Goal: Task Accomplishment & Management: Use online tool/utility

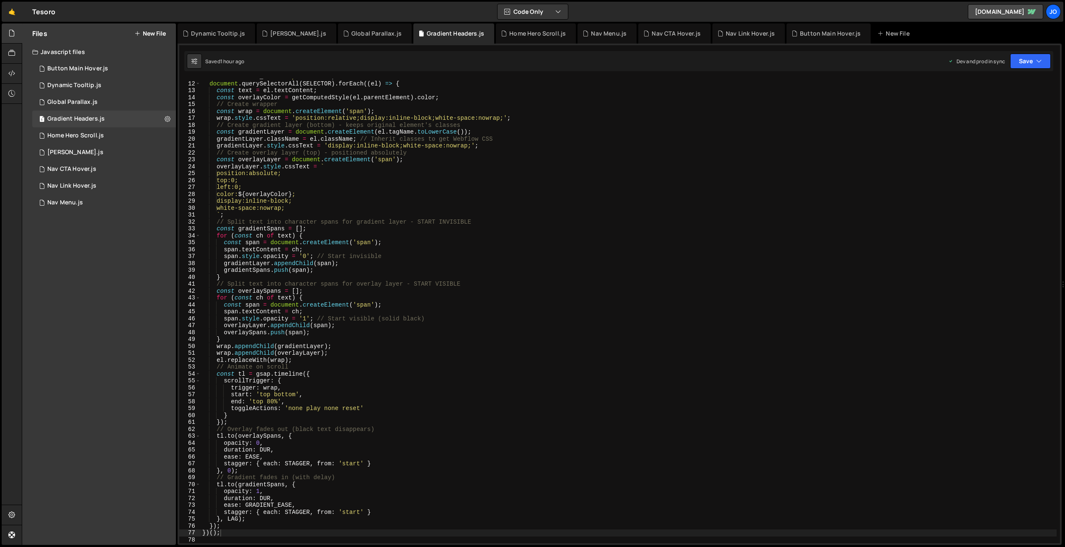
scroll to position [75, 0]
click at [726, 31] on div "Nav Link Hover.js" at bounding box center [750, 33] width 49 height 8
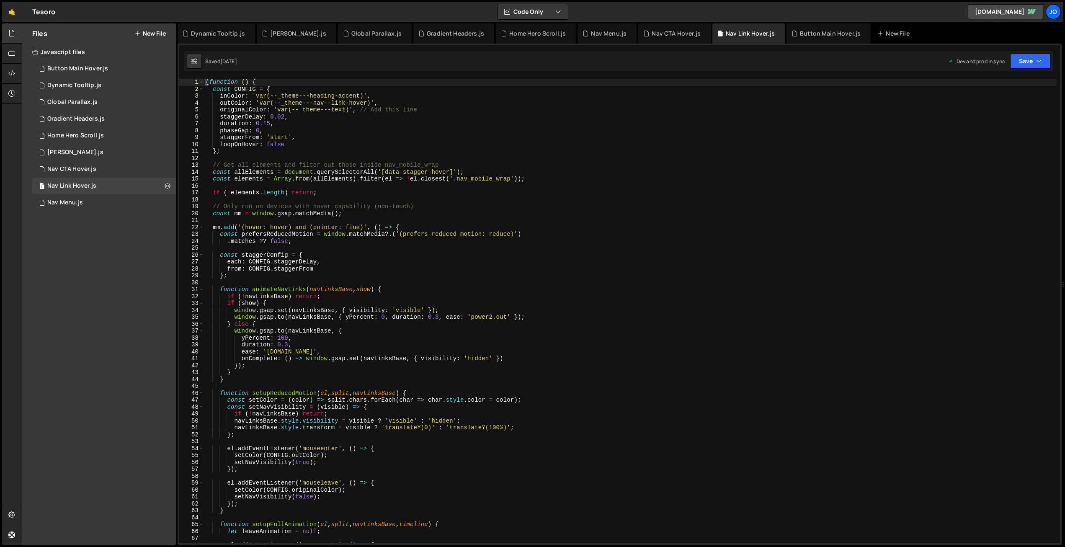
scroll to position [3520, 0]
drag, startPoint x: 416, startPoint y: 110, endPoint x: 358, endPoint y: 111, distance: 58.6
click at [357, 111] on div "( function ( ) { const CONFIG = { inColor : 'var(--_theme---heading-accent)' , …" at bounding box center [630, 318] width 853 height 478
type textarea "originalColor: 'var(--_theme---text)',"
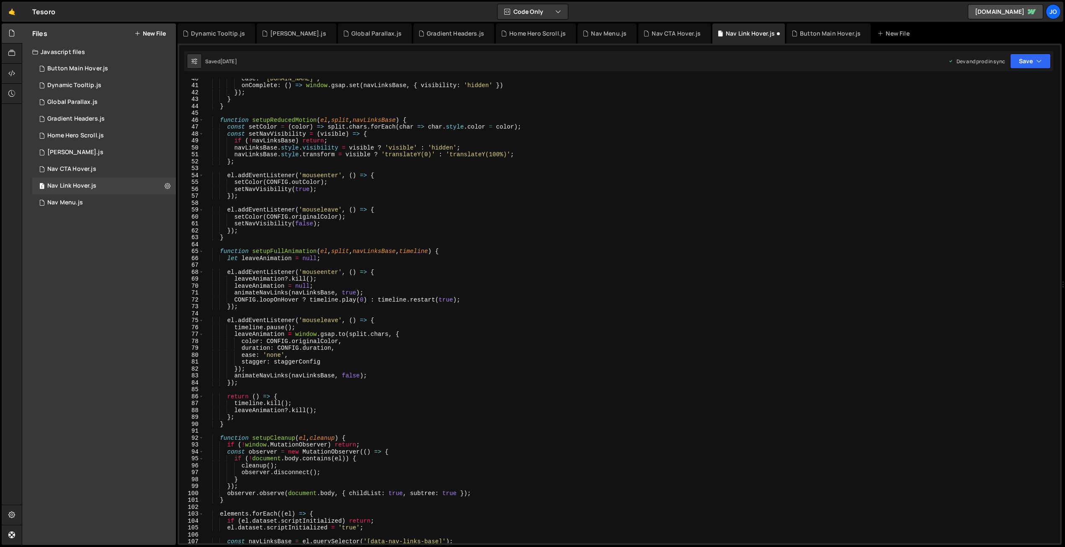
scroll to position [54, 0]
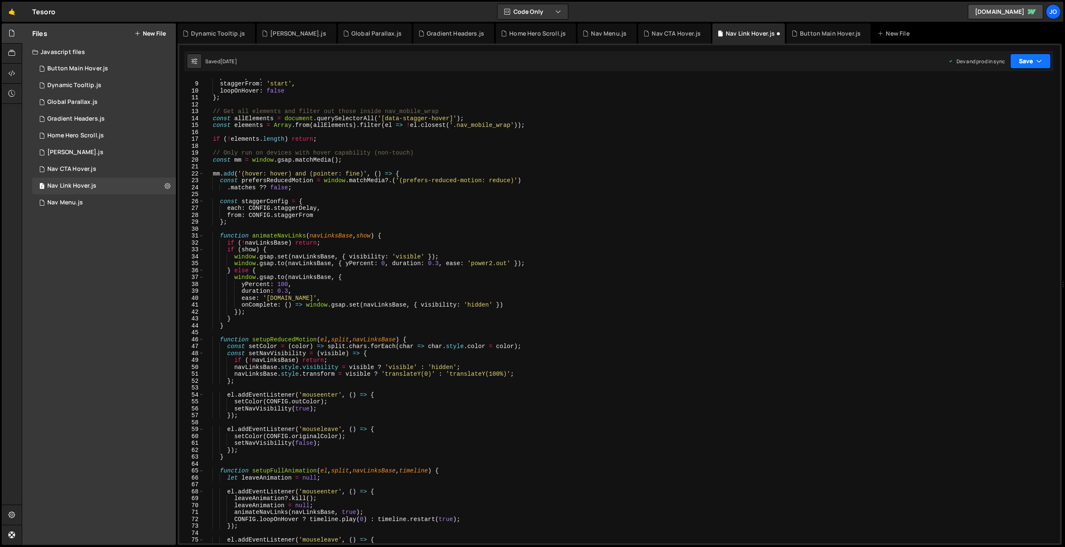
drag, startPoint x: 1038, startPoint y: 61, endPoint x: 1019, endPoint y: 68, distance: 20.1
click at [1038, 61] on icon "button" at bounding box center [1039, 61] width 6 height 8
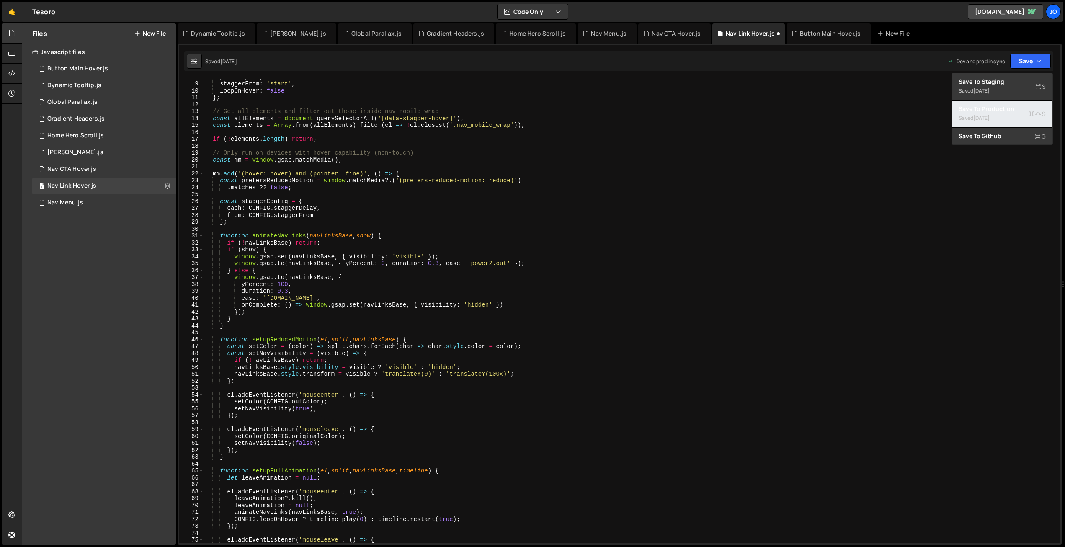
click at [998, 111] on div "Save to Production S" at bounding box center [1002, 109] width 87 height 8
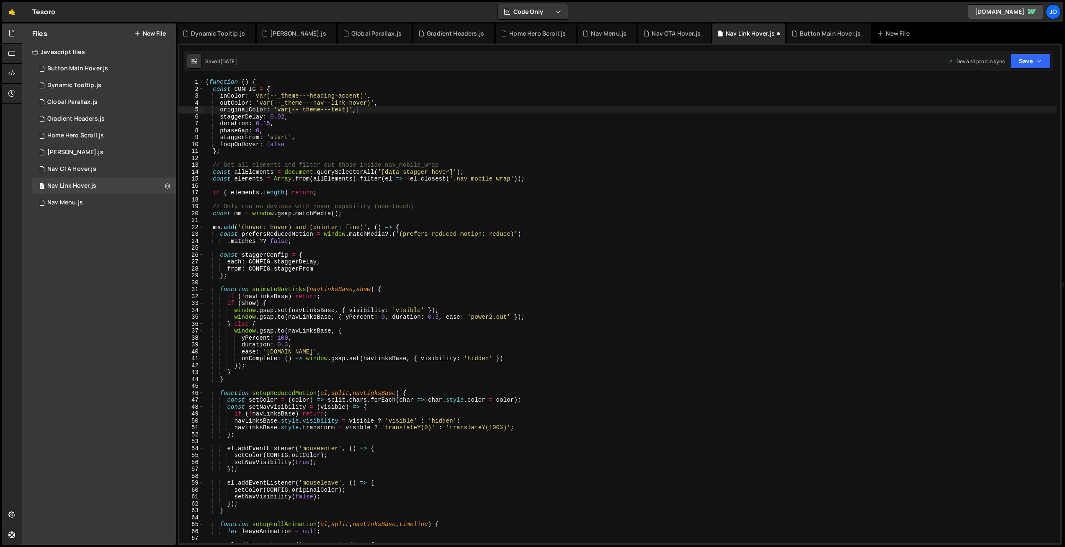
scroll to position [0, 0]
click at [274, 36] on div "[PERSON_NAME].js" at bounding box center [298, 33] width 56 height 8
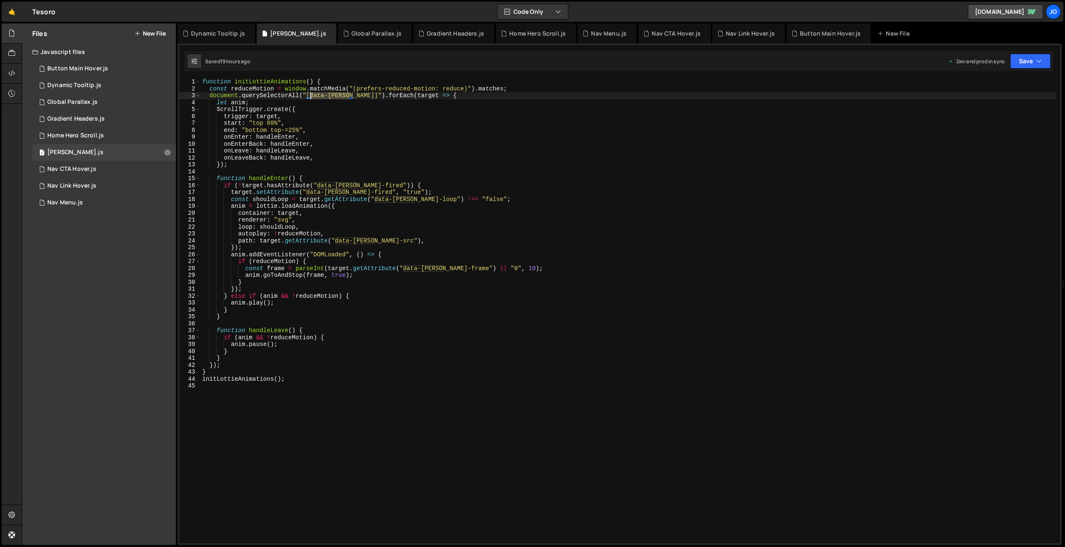
drag, startPoint x: 350, startPoint y: 97, endPoint x: 317, endPoint y: 103, distance: 33.5
click at [310, 96] on div "function initLottieAnimations ( ) { const reduceMotion = window . matchMedia ( …" at bounding box center [629, 317] width 856 height 478
click at [382, 157] on div "function initLottieAnimations ( ) { const reduceMotion = window . matchMedia ( …" at bounding box center [629, 317] width 856 height 478
type textarea "onLeaveBack: handleLeave,"
click at [147, 31] on button "New File" at bounding box center [149, 33] width 31 height 7
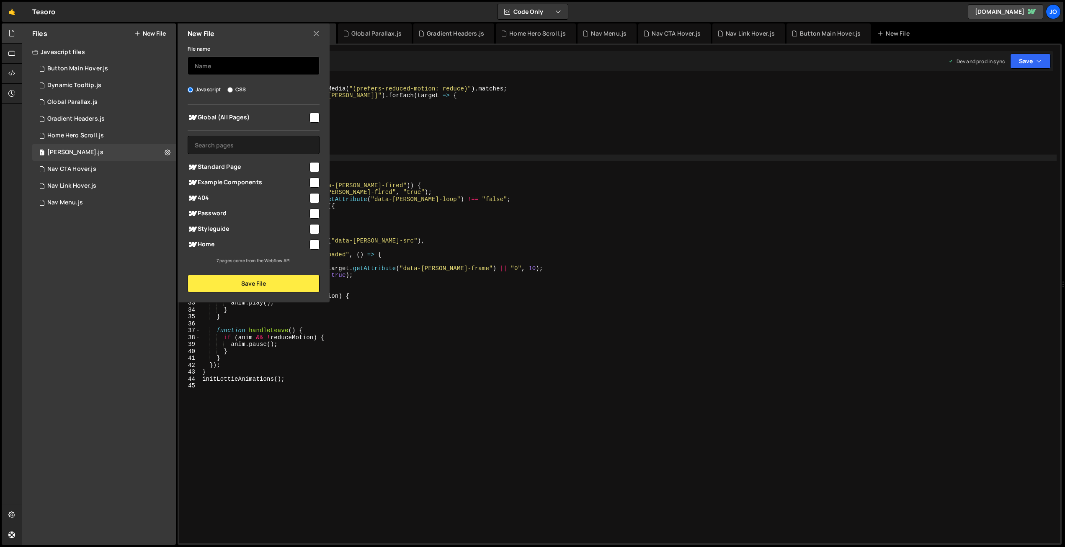
click at [242, 66] on input "text" at bounding box center [254, 66] width 132 height 18
click at [203, 66] on input "Intertia Hover" at bounding box center [254, 66] width 132 height 18
type input "Inertia Hover"
click at [312, 119] on input "checkbox" at bounding box center [315, 118] width 10 height 10
checkbox input "true"
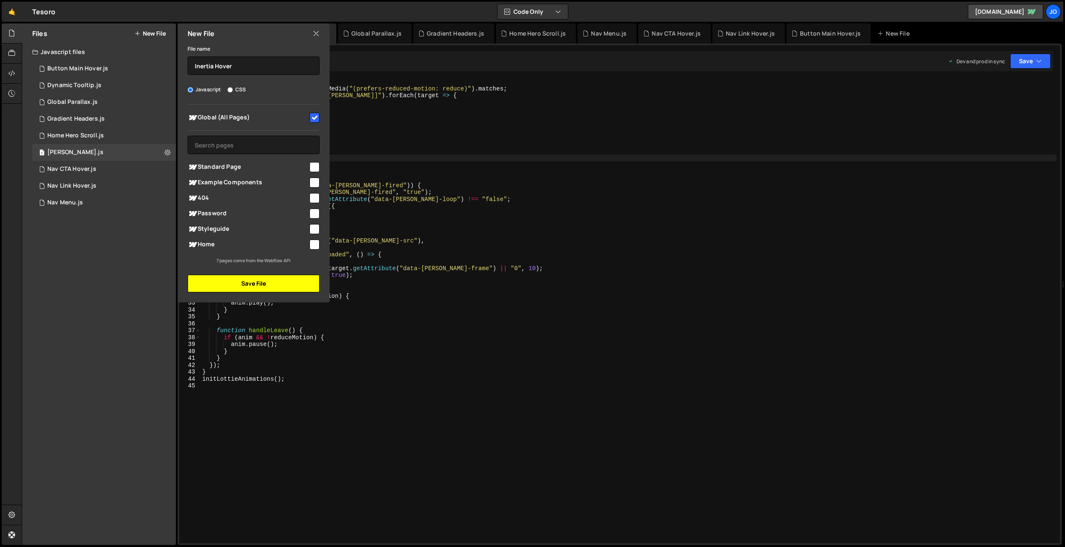
click at [258, 284] on button "Save File" at bounding box center [254, 284] width 132 height 18
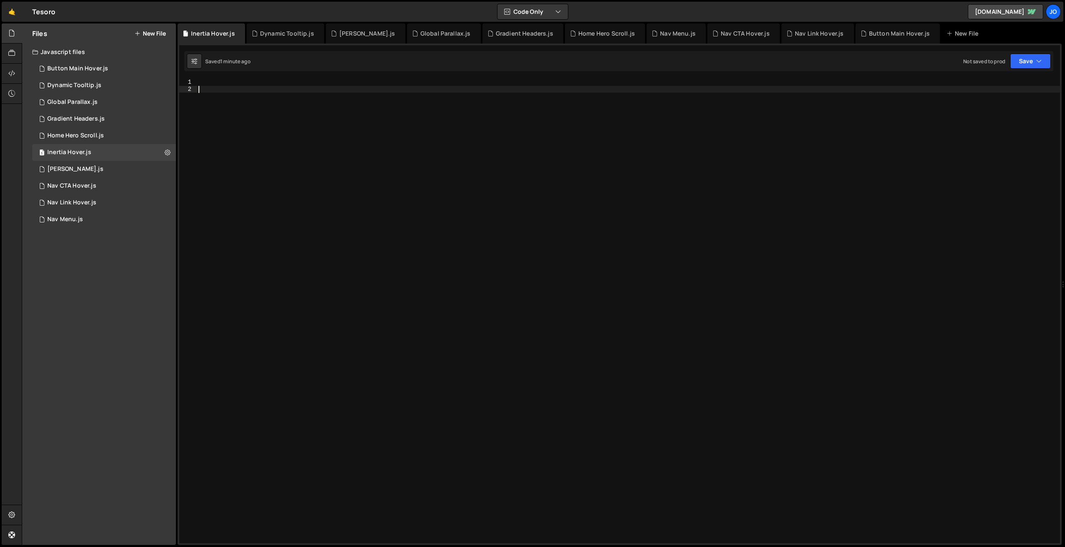
click at [437, 200] on div at bounding box center [628, 318] width 863 height 478
click at [247, 79] on div at bounding box center [628, 318] width 863 height 478
paste textarea "initMomentumBasedHover();"
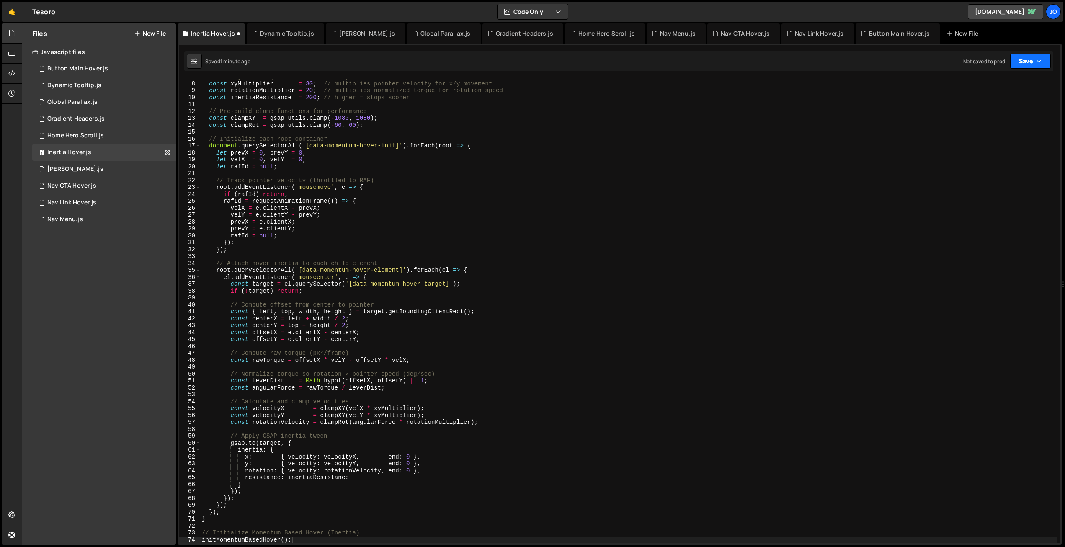
click at [1023, 64] on button "Save" at bounding box center [1030, 61] width 41 height 15
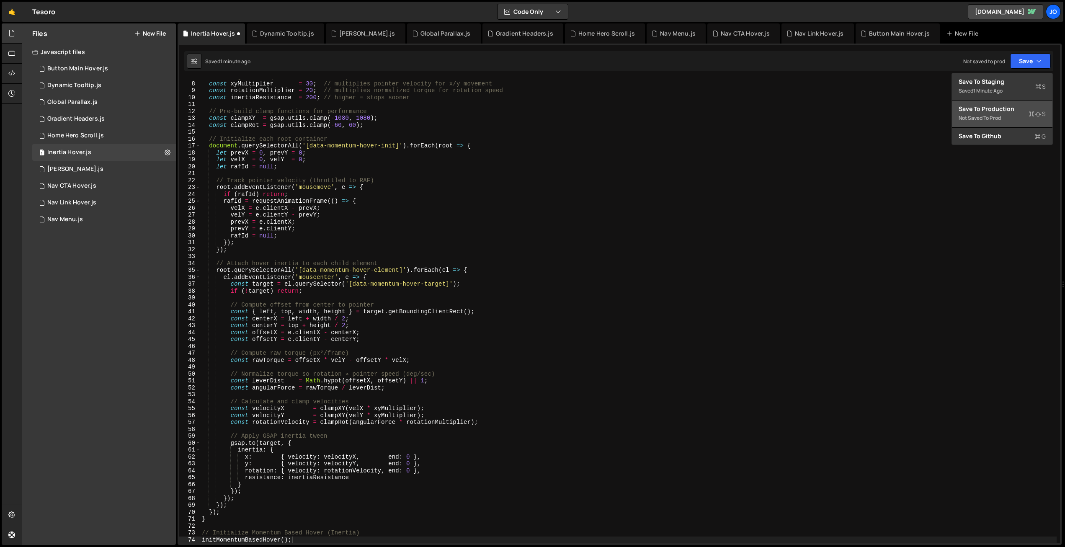
click at [999, 110] on div "Save to Production S" at bounding box center [1002, 109] width 87 height 8
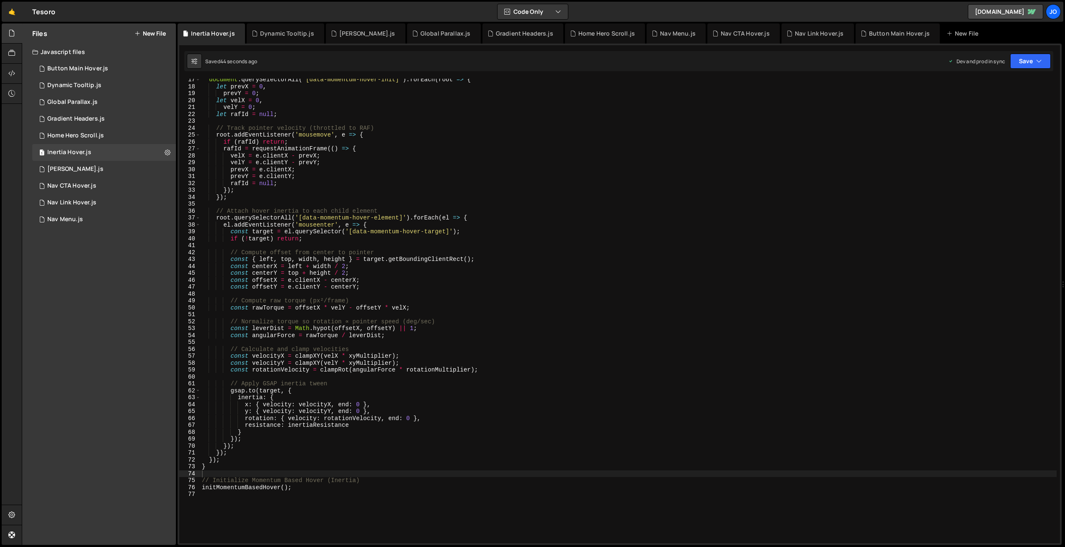
scroll to position [0, 0]
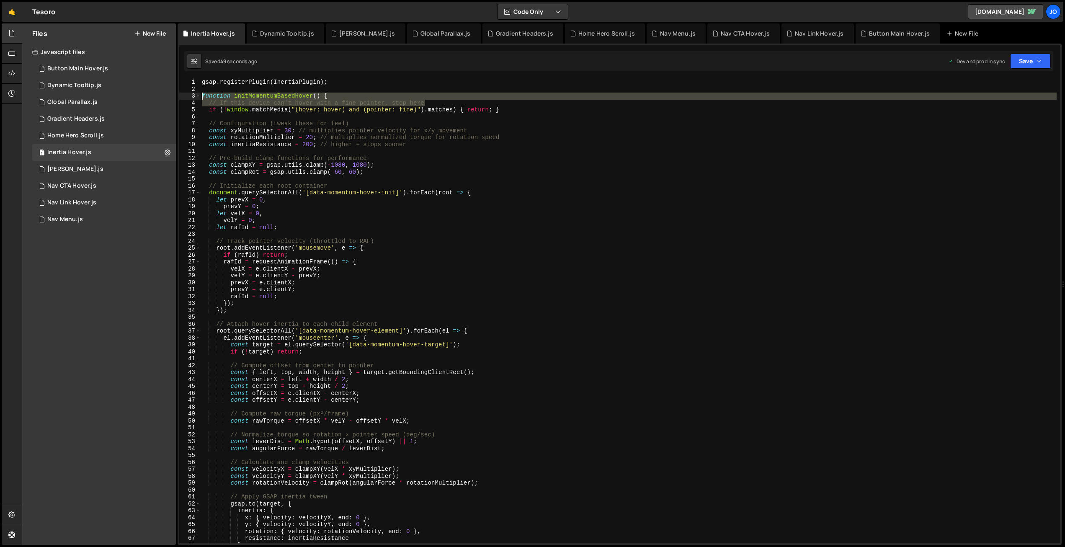
drag, startPoint x: 432, startPoint y: 102, endPoint x: 176, endPoint y: 99, distance: 255.5
click at [176, 99] on div "Files New File Javascript files 1 Button Main Hover.js 0 1 Dynamic Tooltip.js 0…" at bounding box center [543, 284] width 1043 height 522
click at [294, 103] on div "gsap . registerPlugin ( InertiaPlugin ) ; function initMomentumBasedHover ( ) {…" at bounding box center [628, 311] width 857 height 465
type textarea "// If this device can't hover with a fine pointer, stop here"
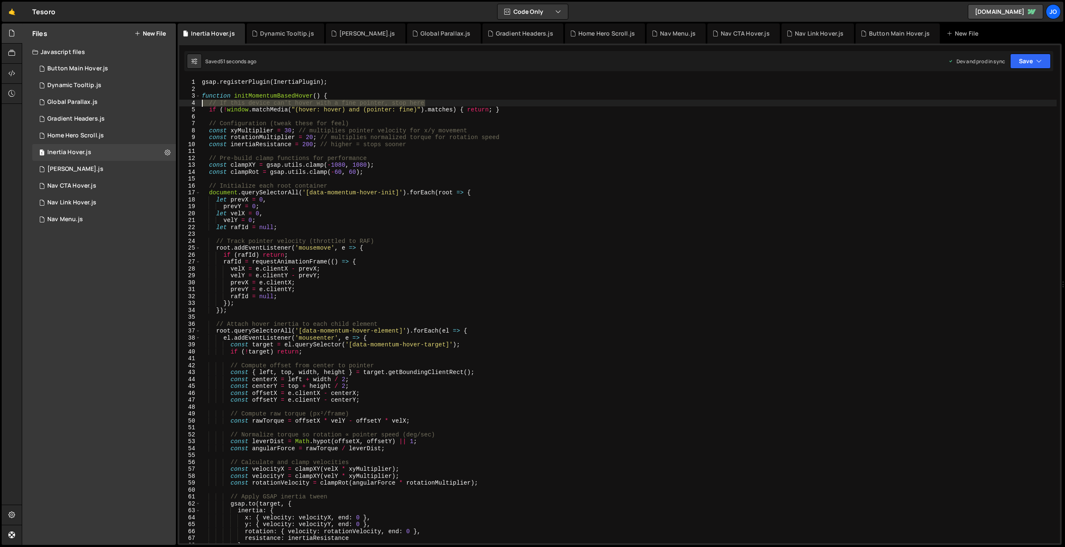
drag, startPoint x: 431, startPoint y: 103, endPoint x: 189, endPoint y: 105, distance: 241.7
click at [189, 105] on div "// If this device can't hover with a fine pointer, stop here 1 2 3 4 5 6 7 8 9 …" at bounding box center [619, 311] width 881 height 465
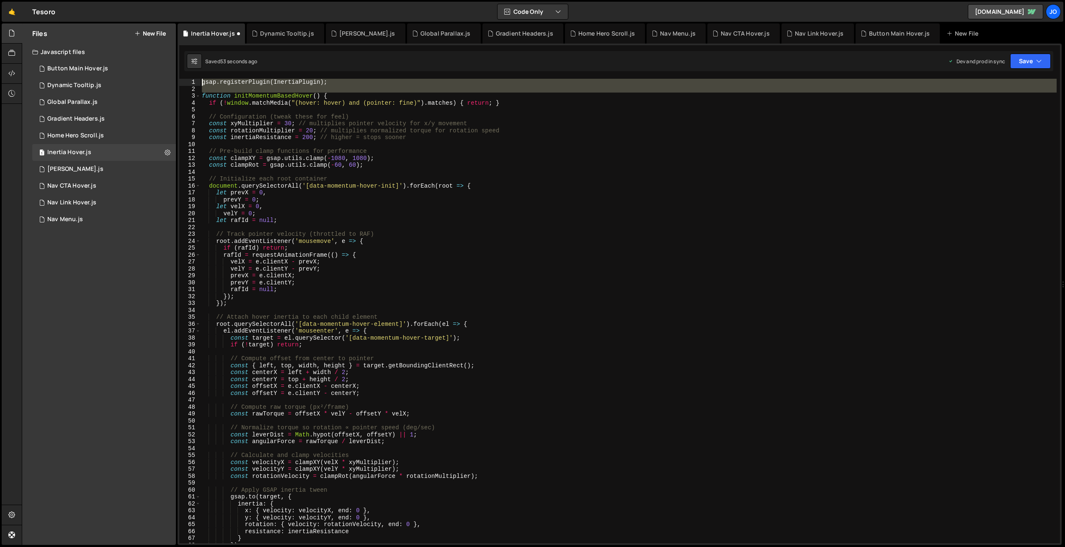
drag, startPoint x: 201, startPoint y: 96, endPoint x: 192, endPoint y: 80, distance: 18.0
click at [192, 80] on div "function initMomentumBasedHover() { 1 2 3 4 5 6 7 8 9 10 11 12 13 14 15 16 17 1…" at bounding box center [619, 311] width 881 height 465
type textarea "function initMomentumBasedHover() {"
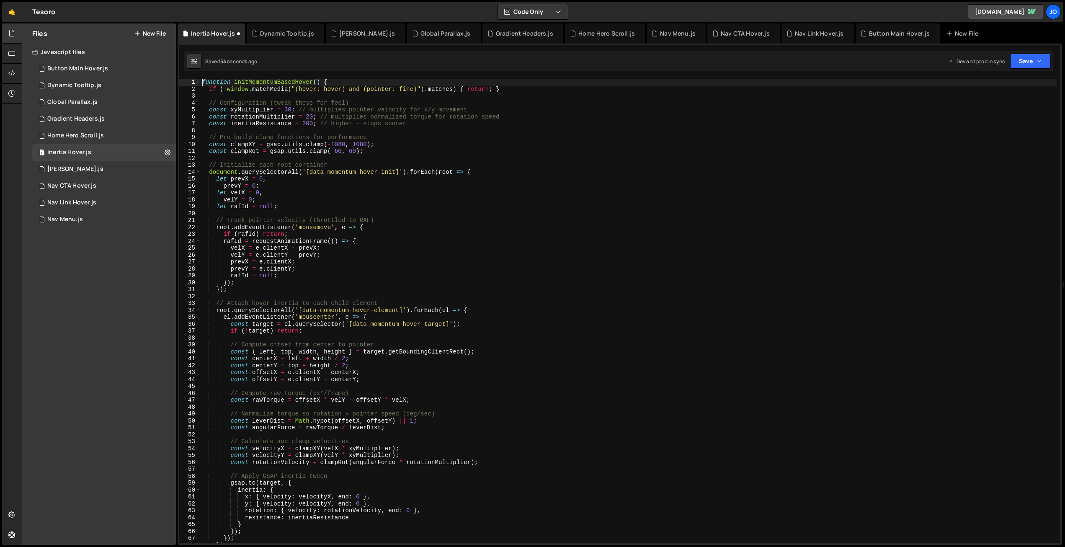
click at [307, 98] on div "function initMomentumBasedHover ( ) { if ( ! window . matchMedia ( "(hover: [PE…" at bounding box center [628, 318] width 857 height 478
drag, startPoint x: 333, startPoint y: 102, endPoint x: 176, endPoint y: 105, distance: 157.1
click at [176, 105] on div "Files New File Javascript files 1 Button Main Hover.js 0 1 Dynamic Tooltip.js 0…" at bounding box center [543, 284] width 1043 height 522
type textarea "// Configuration (tweak these for feel)"
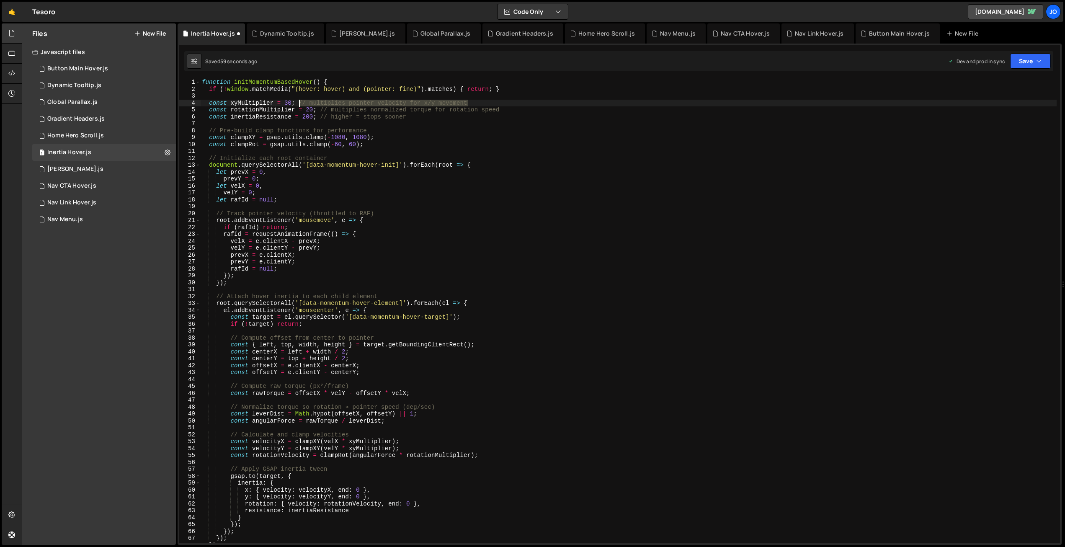
drag, startPoint x: 454, startPoint y: 101, endPoint x: 299, endPoint y: 102, distance: 155.8
click at [299, 102] on div "function initMomentumBasedHover ( ) { if ( ! window . matchMedia ( "(hover: [PE…" at bounding box center [628, 318] width 857 height 478
drag, startPoint x: 474, startPoint y: 109, endPoint x: 354, endPoint y: 111, distance: 120.2
click at [320, 108] on div "function initMomentumBasedHover ( ) { if ( ! window . matchMedia ( "(hover: [PE…" at bounding box center [628, 318] width 857 height 478
drag, startPoint x: 412, startPoint y: 117, endPoint x: 319, endPoint y: 116, distance: 93.0
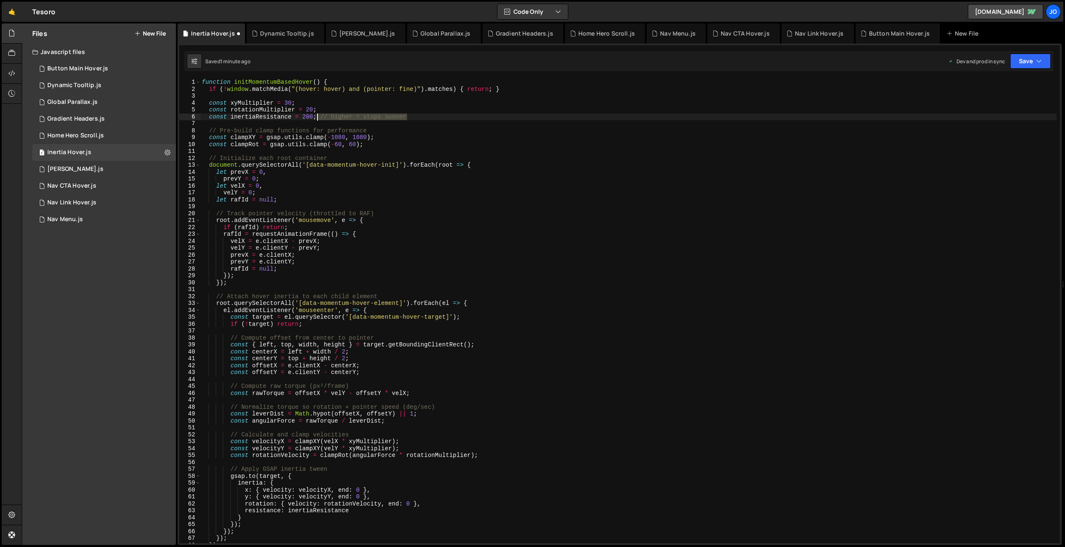
click at [319, 116] on div "function initMomentumBasedHover ( ) { if ( ! window . matchMedia ( "(hover: [PE…" at bounding box center [628, 318] width 857 height 478
drag, startPoint x: 368, startPoint y: 129, endPoint x: 188, endPoint y: 130, distance: 179.7
click at [188, 130] on div "const inertiaResistance = 200; 1 2 3 4 5 6 7 8 9 10 11 12 13 14 15 16 17 18 19 …" at bounding box center [619, 311] width 881 height 465
type textarea "// Pre-build clamp functions for performance"
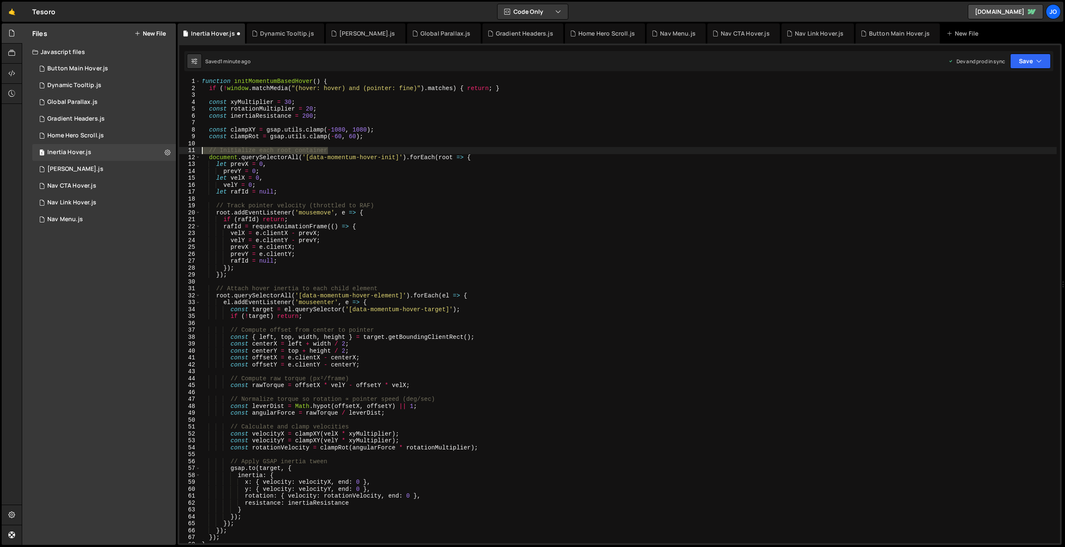
drag, startPoint x: 282, startPoint y: 151, endPoint x: 233, endPoint y: 158, distance: 49.5
click at [185, 152] on div "1 2 3 4 5 6 7 8 9 10 11 12 13 14 15 16 17 18 19 20 21 22 23 24 25 26 27 28 29 3…" at bounding box center [619, 311] width 881 height 465
type textarea "// Initialize each root container"
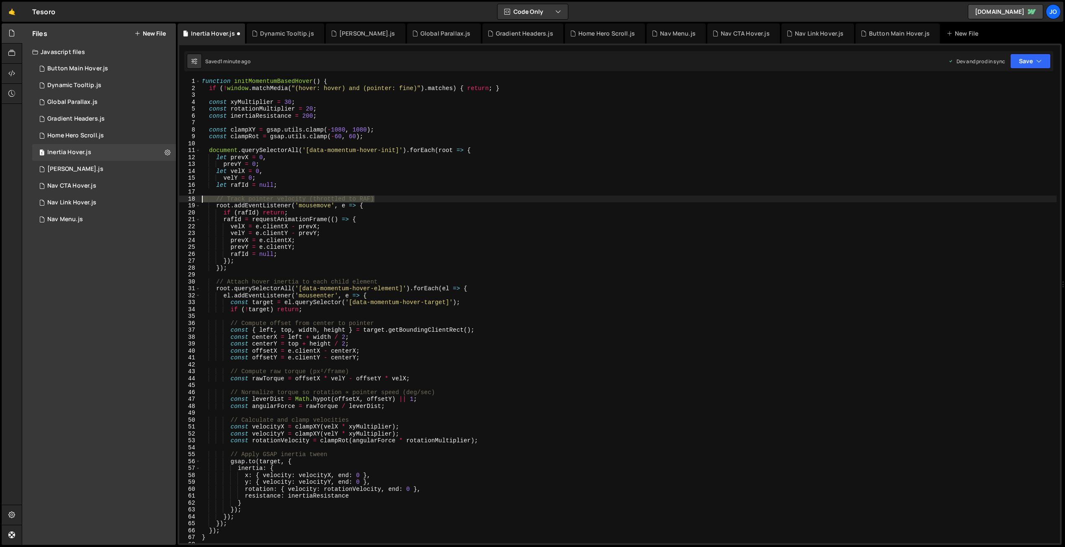
drag, startPoint x: 356, startPoint y: 198, endPoint x: 179, endPoint y: 202, distance: 177.2
click at [179, 202] on div "1 2 3 4 5 6 7 8 9 10 11 12 13 14 15 16 17 18 19 20 21 22 23 24 25 26 27 28 29 3…" at bounding box center [619, 311] width 881 height 465
type textarea "// Track pointer velocity (throttled to RAF)"
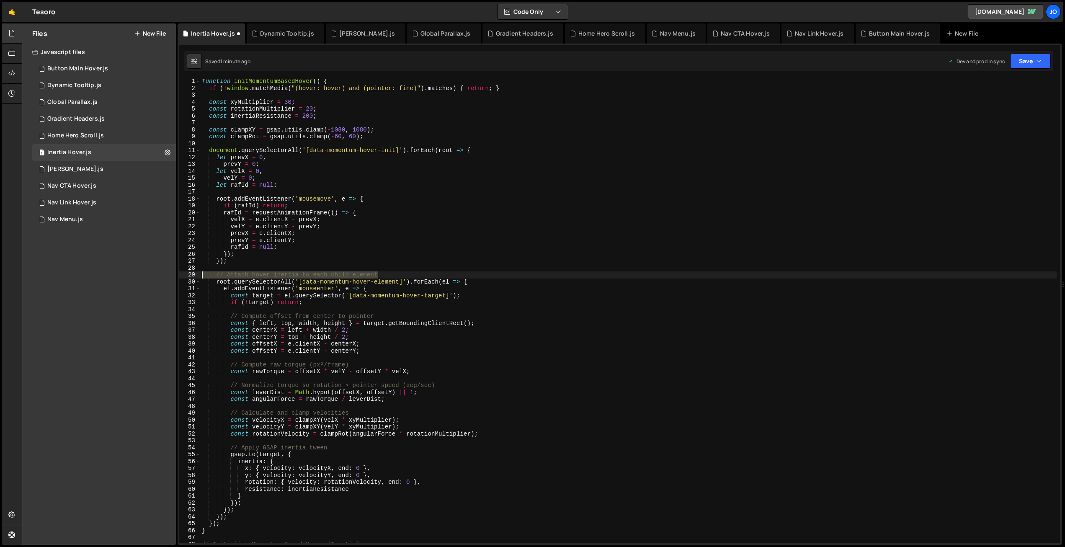
drag, startPoint x: 349, startPoint y: 274, endPoint x: 184, endPoint y: 276, distance: 165.5
click at [184, 276] on div "1 2 3 4 5 6 7 8 9 10 11 12 13 14 15 16 17 18 19 20 21 22 23 24 25 26 27 28 29 3…" at bounding box center [619, 311] width 881 height 465
type textarea "// Attach hover inertia to each child element"
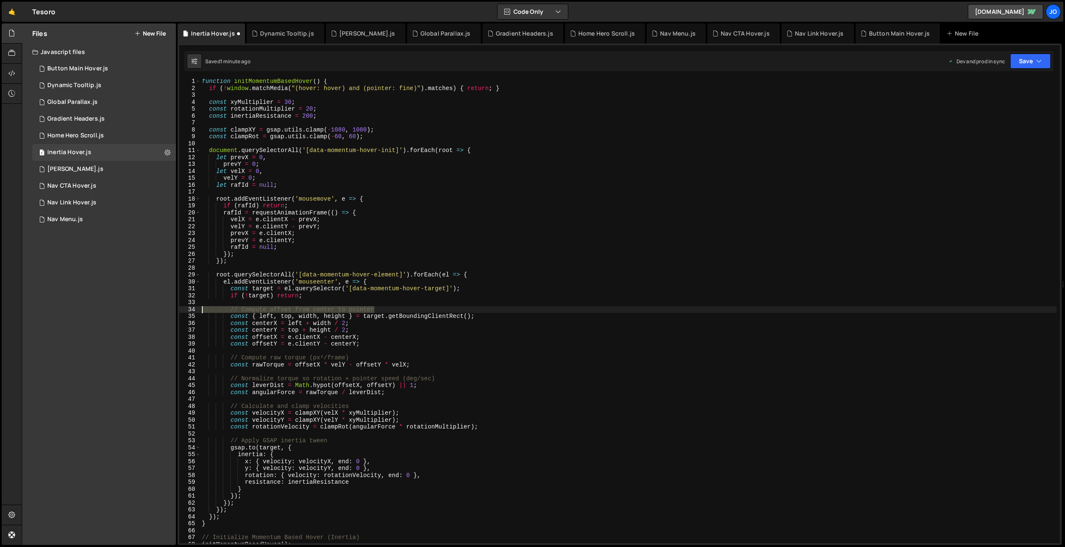
drag, startPoint x: 319, startPoint y: 306, endPoint x: 171, endPoint y: 314, distance: 148.1
click at [172, 313] on div "Files New File Javascript files 1 Button Main Hover.js 0 1 Dynamic Tooltip.js 0…" at bounding box center [543, 284] width 1043 height 522
click at [331, 311] on div "function initMomentumBasedHover ( ) { if ( ! window . matchMedia ( "(hover: [PE…" at bounding box center [628, 317] width 857 height 478
type textarea "// Compute offset from center to pointer"
drag, startPoint x: 265, startPoint y: 312, endPoint x: 196, endPoint y: 312, distance: 68.7
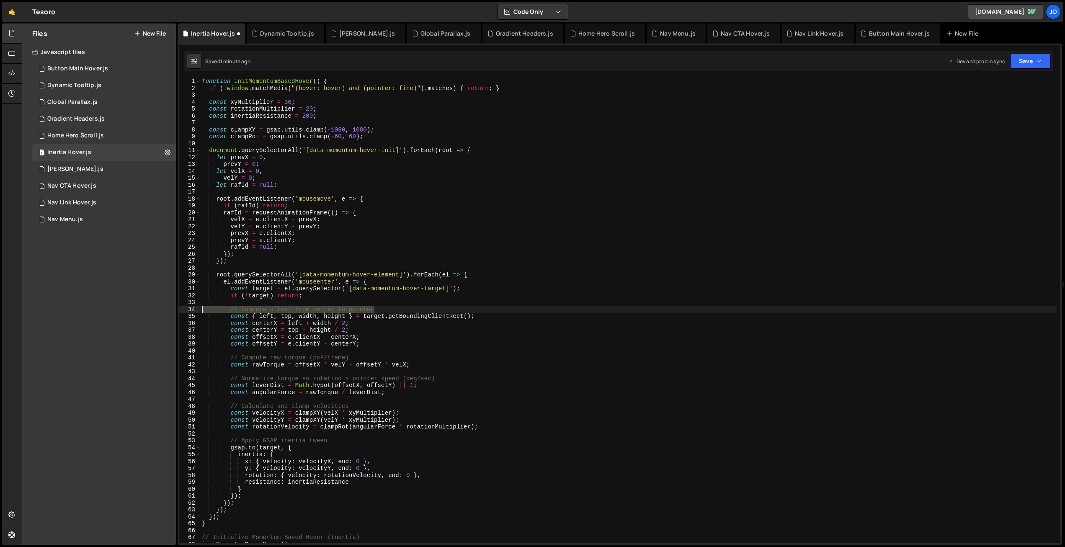
click at [196, 312] on div "// Compute offset from center to pointer 1 2 3 4 5 6 7 8 9 10 11 12 13 14 15 16…" at bounding box center [619, 311] width 881 height 465
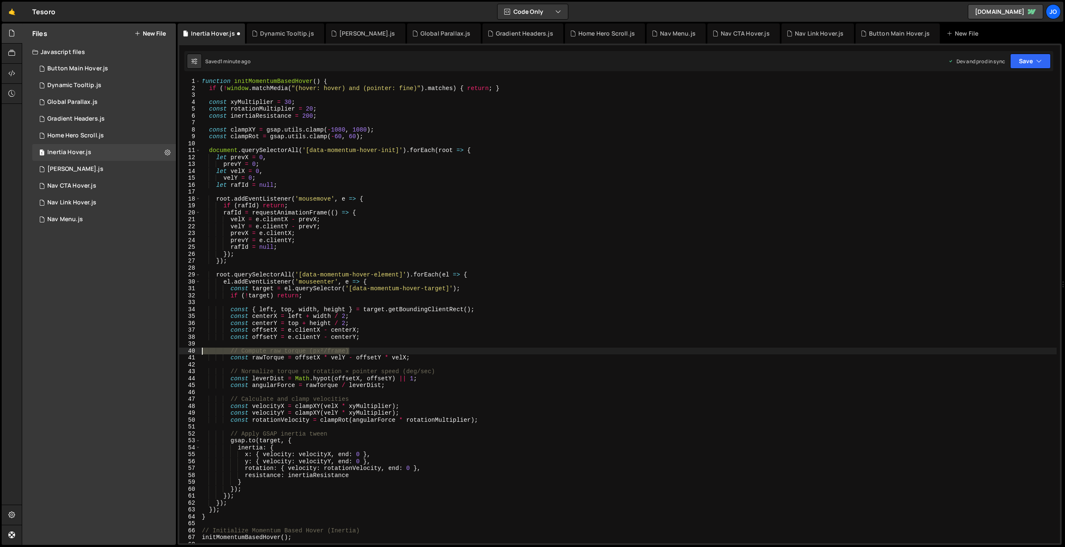
drag, startPoint x: 343, startPoint y: 350, endPoint x: 198, endPoint y: 355, distance: 145.4
click at [174, 354] on div "Files New File Javascript files 1 Button Main Hover.js 0 1 Dynamic Tooltip.js 0…" at bounding box center [543, 284] width 1043 height 522
type textarea "// Compute raw torque (px²/frame)"
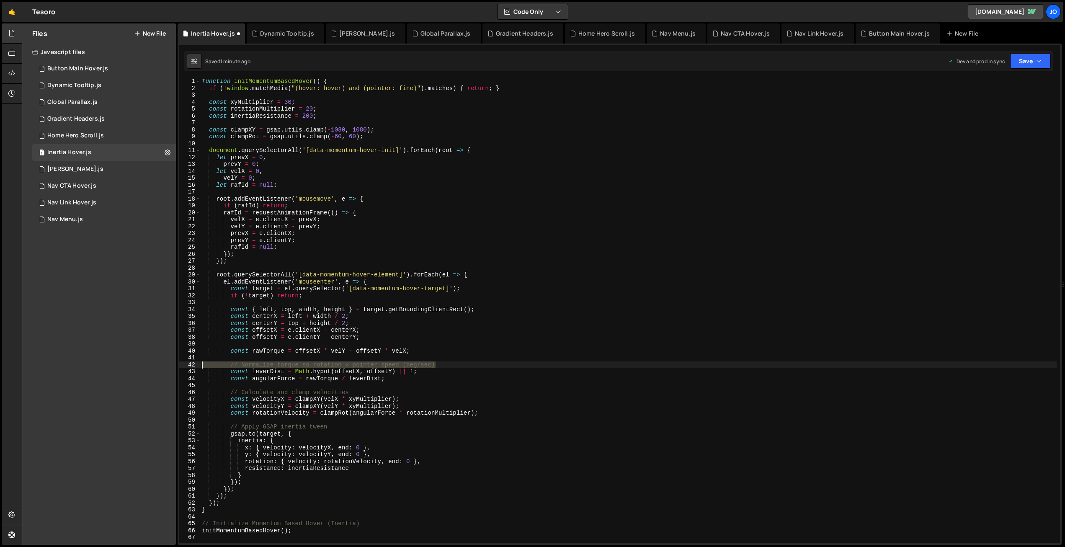
drag, startPoint x: 434, startPoint y: 364, endPoint x: 185, endPoint y: 364, distance: 248.8
click at [185, 364] on div "1 2 3 4 5 6 7 8 9 10 11 12 13 14 15 16 17 18 19 20 21 22 23 24 25 26 27 28 29 3…" at bounding box center [619, 311] width 881 height 465
type textarea "// Normalize torque so rotation ∝ pointer speed (deg/sec)"
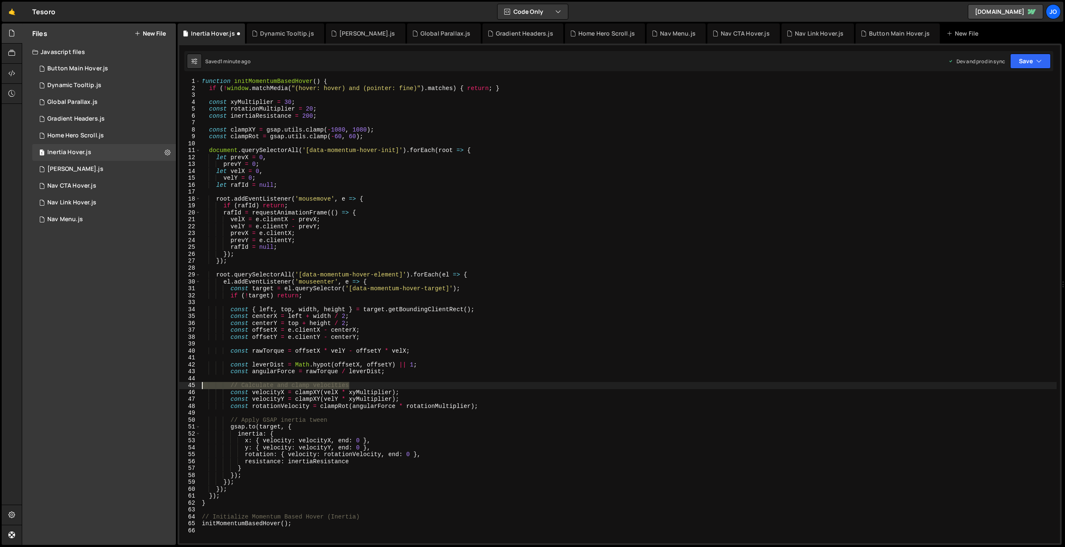
drag, startPoint x: 363, startPoint y: 388, endPoint x: 185, endPoint y: 387, distance: 177.6
click at [185, 387] on div "1 2 3 4 5 6 7 8 9 10 11 12 13 14 15 16 17 18 19 20 21 22 23 24 25 26 27 28 29 3…" at bounding box center [619, 311] width 881 height 465
type textarea "// Calculate and clamp velocities"
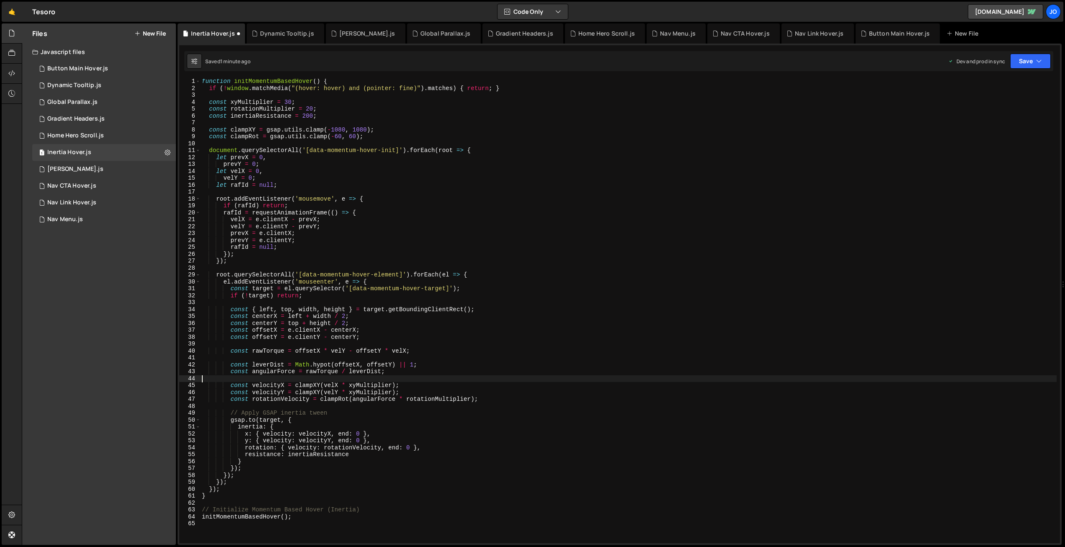
type textarea "const angularForce = rawTorque / leverDist;"
click at [243, 358] on div "function initMomentumBasedHover ( ) { if ( ! window . matchMedia ( "(hover: [PE…" at bounding box center [628, 317] width 857 height 478
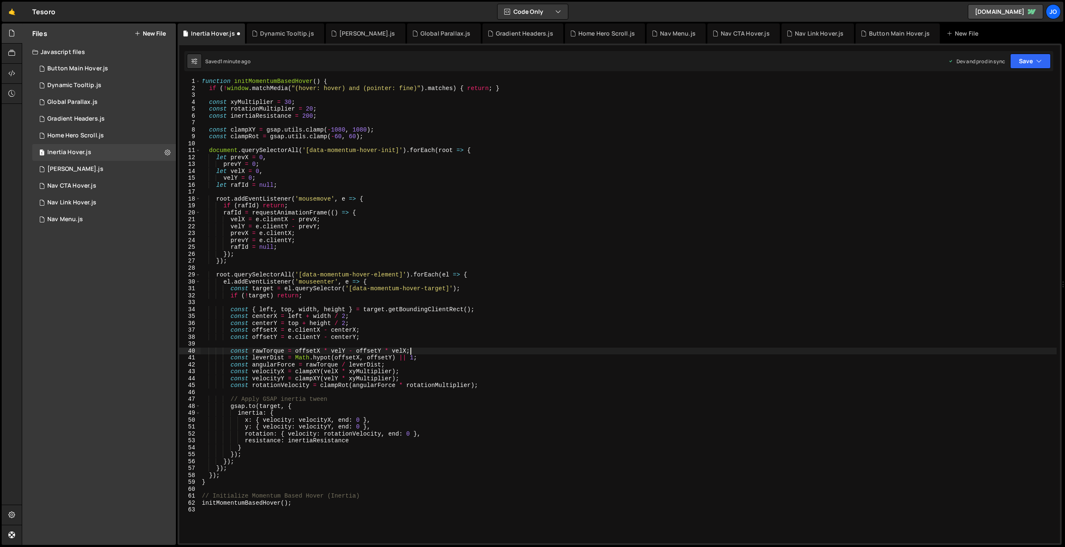
click at [246, 340] on div "function initMomentumBasedHover ( ) { if ( ! window . matchMedia ( "(hover: [PE…" at bounding box center [628, 317] width 857 height 478
type textarea "const offsetY = e.clientY - centerY;"
click at [243, 344] on div "function initMomentumBasedHover ( ) { if ( ! window . matchMedia ( "(hover: [PE…" at bounding box center [628, 317] width 857 height 478
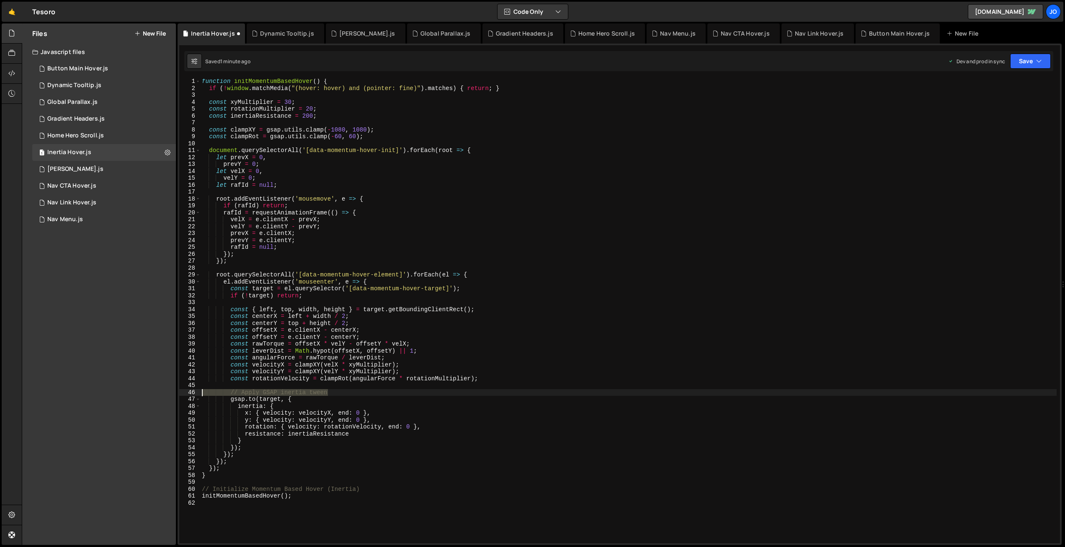
drag, startPoint x: 322, startPoint y: 393, endPoint x: 161, endPoint y: 392, distance: 160.4
click at [161, 392] on div "Files New File Javascript files 1 Button Main Hover.js 0 1 Dynamic Tooltip.js 0…" at bounding box center [543, 284] width 1043 height 522
type textarea "// Apply GSAP inertia tween"
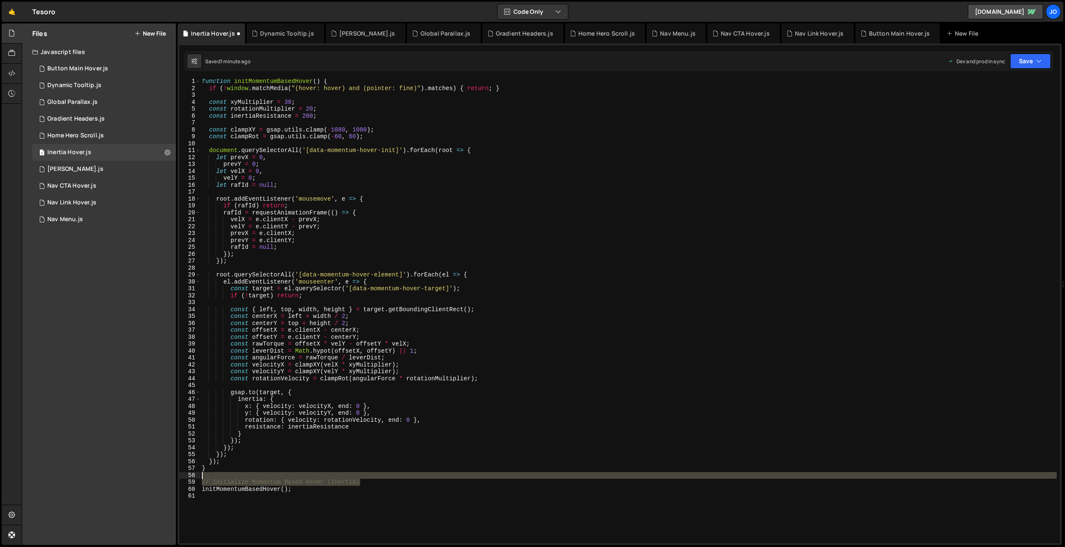
drag, startPoint x: 358, startPoint y: 483, endPoint x: 186, endPoint y: 475, distance: 172.3
click at [180, 478] on div "1 2 3 4 5 6 7 8 9 10 11 12 13 14 15 16 17 18 19 20 21 22 23 24 25 26 27 28 29 3…" at bounding box center [619, 311] width 881 height 465
type textarea "// Initialize Momentum Based Hover (Inertia)"
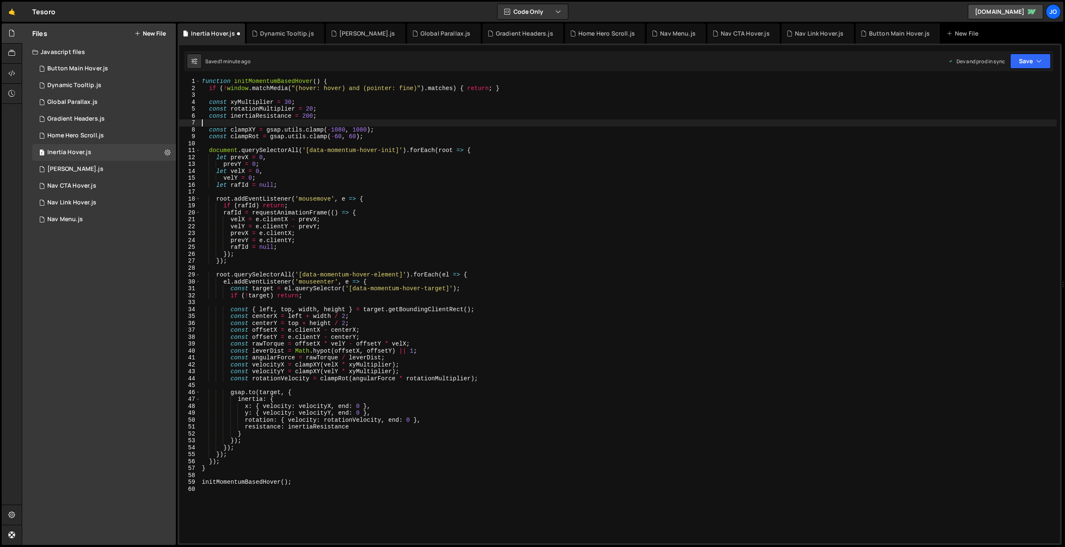
click at [217, 123] on div "function initMomentumBasedHover ( ) { if ( ! window . matchMedia ( "(hover: [PE…" at bounding box center [628, 317] width 857 height 478
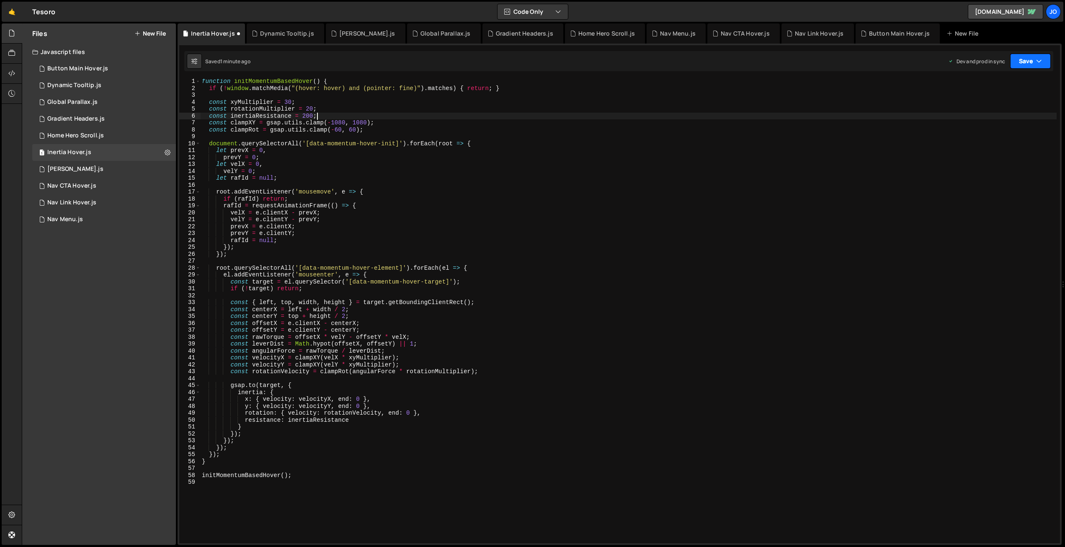
drag, startPoint x: 1032, startPoint y: 62, endPoint x: 1022, endPoint y: 83, distance: 23.3
click at [1032, 62] on button "Save" at bounding box center [1030, 61] width 41 height 15
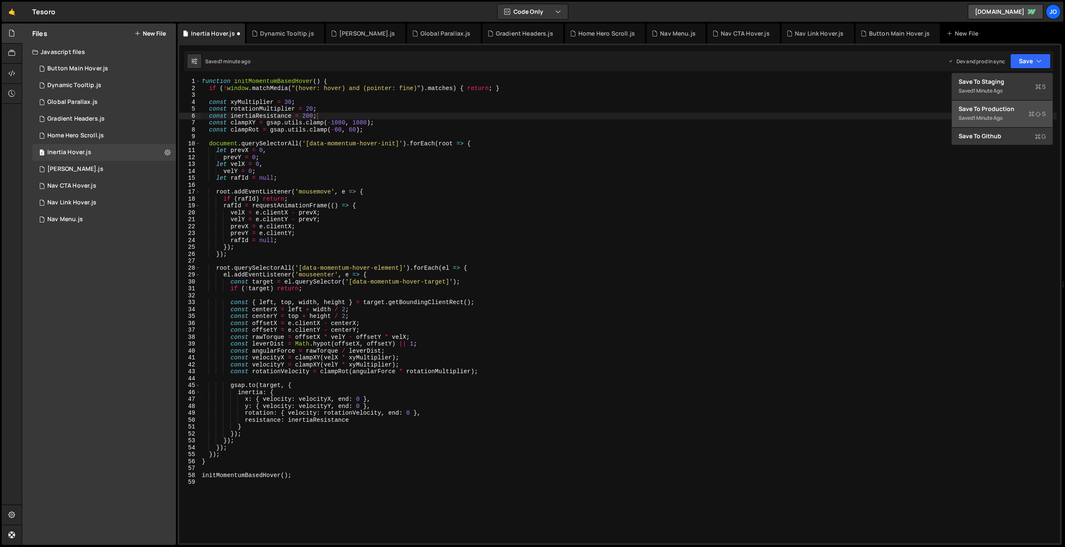
click at [1009, 110] on div "Save to Production S" at bounding box center [1002, 109] width 87 height 8
click at [306, 115] on div "function initMomentumBasedHover ( ) { if ( ! window . matchMedia ( "(hover: [PE…" at bounding box center [629, 317] width 857 height 478
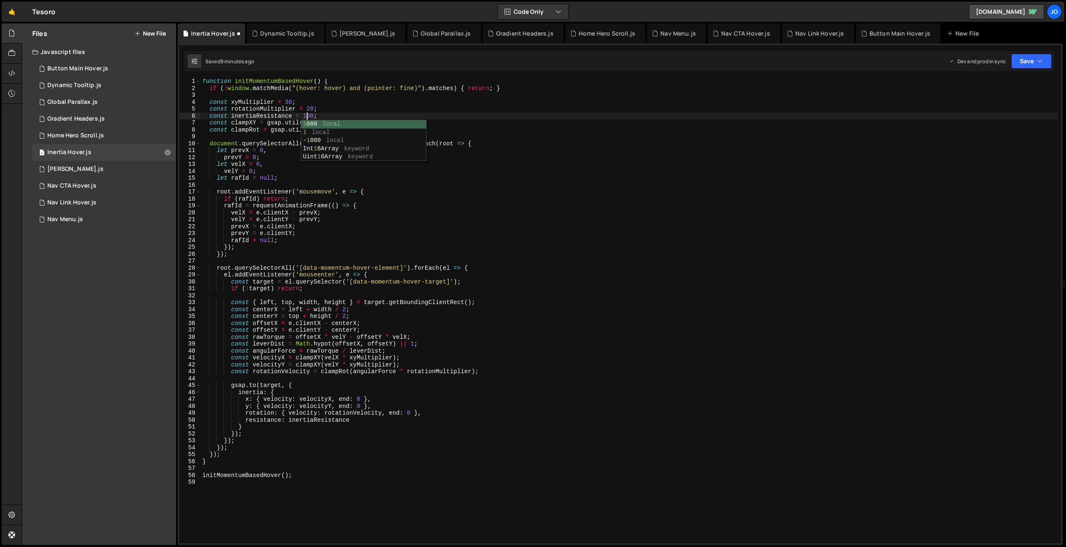
scroll to position [0, 7]
type textarea "const inertiaResistance = 100;"
click at [1034, 57] on button "Save" at bounding box center [1031, 61] width 41 height 15
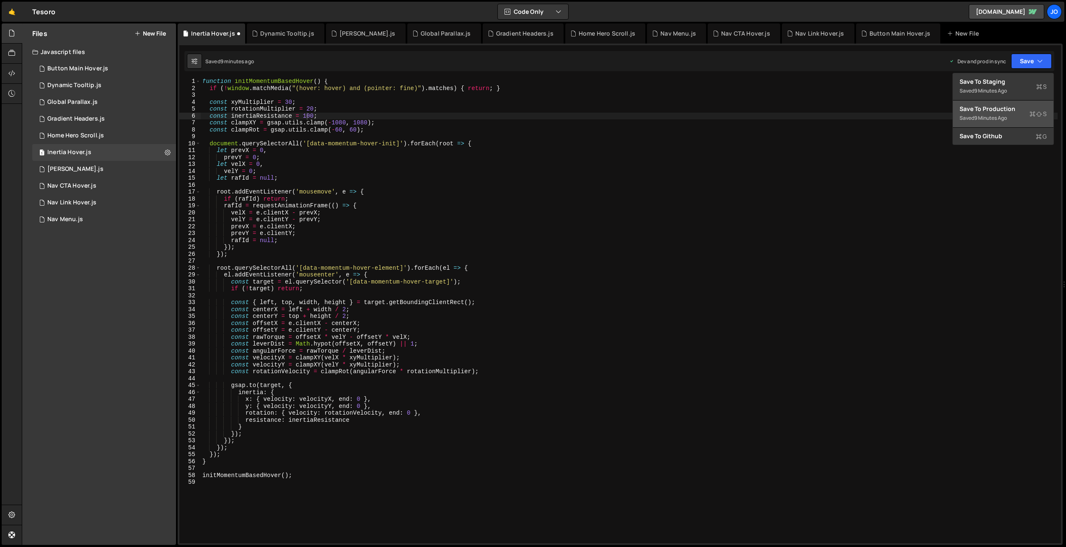
click at [1019, 112] on div "Save to Production S" at bounding box center [1002, 109] width 87 height 8
